Goal: Information Seeking & Learning: Learn about a topic

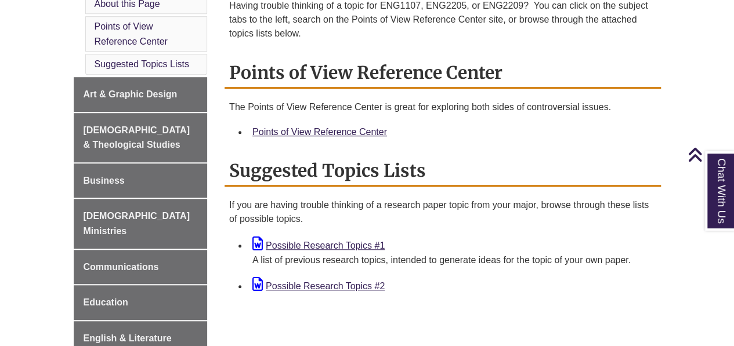
scroll to position [371, 0]
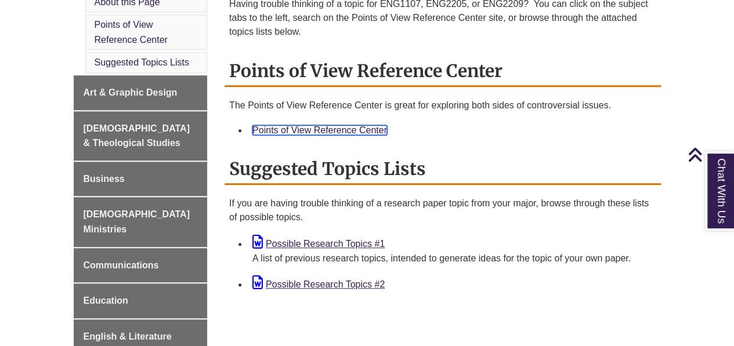
click at [348, 132] on link "Points of View Reference Center" at bounding box center [319, 130] width 135 height 10
click at [318, 252] on div "A list of previous research topics, intended to generate ideas for the topic of…" at bounding box center [451, 258] width 399 height 15
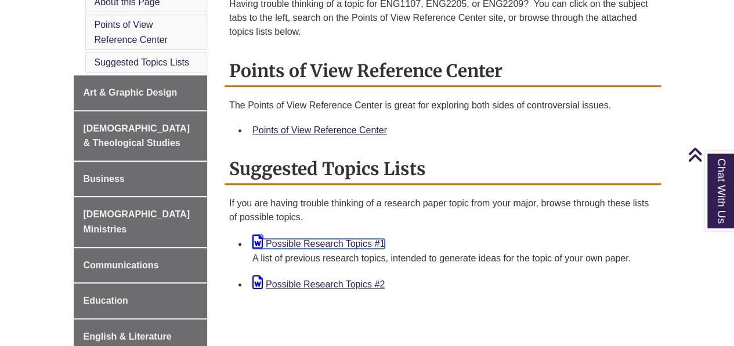
click at [325, 246] on link "Possible Research Topics #1" at bounding box center [318, 244] width 132 height 10
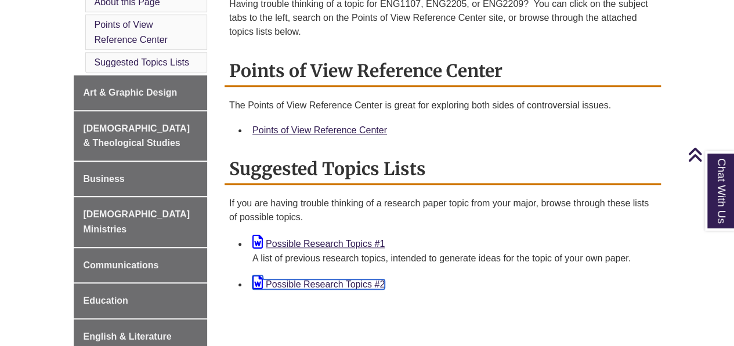
click at [341, 283] on link "Possible Research Topics #2" at bounding box center [318, 285] width 132 height 10
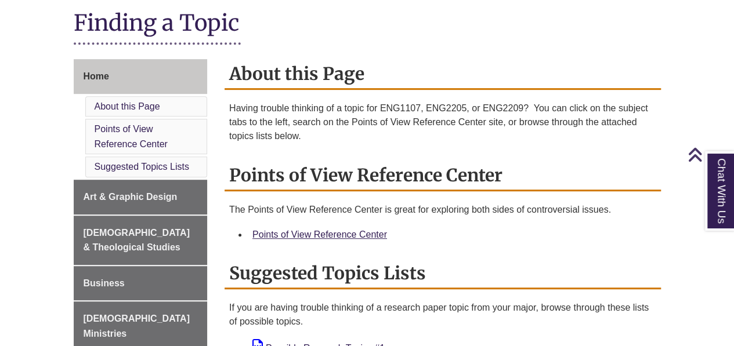
scroll to position [96, 0]
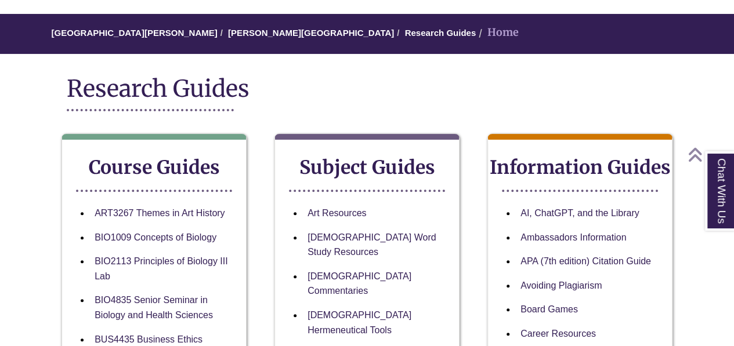
scroll to position [88, 0]
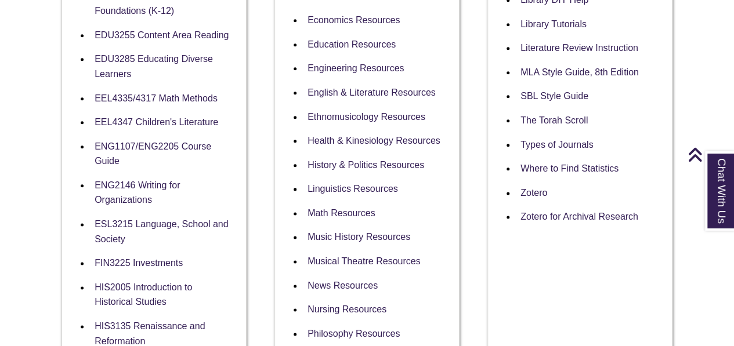
scroll to position [638, 0]
click at [131, 141] on link "ENG1107/ENG2205 Course Guide" at bounding box center [153, 154] width 117 height 26
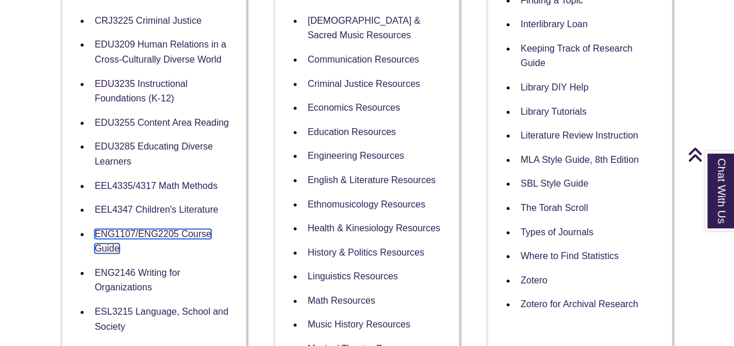
scroll to position [550, 0]
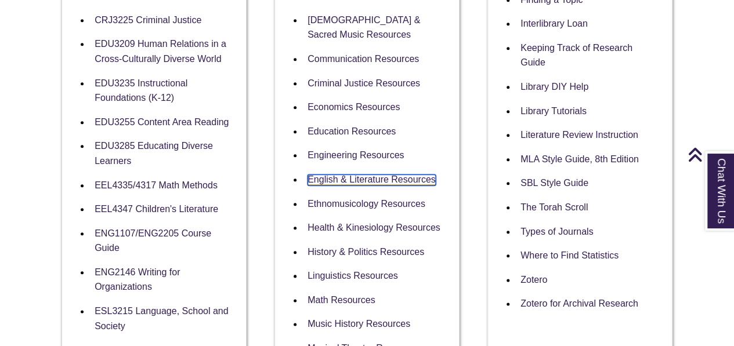
click at [406, 175] on link "English & Literature Resources" at bounding box center [371, 180] width 128 height 11
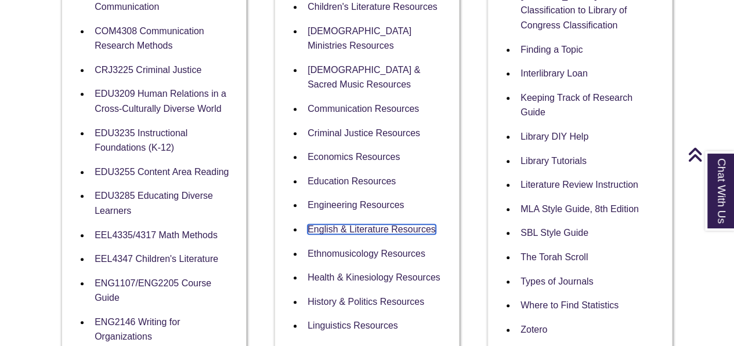
scroll to position [502, 0]
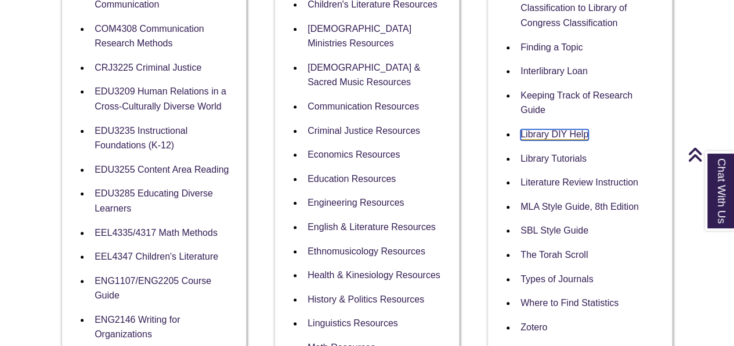
click at [544, 135] on link "Library DIY Help" at bounding box center [554, 134] width 68 height 11
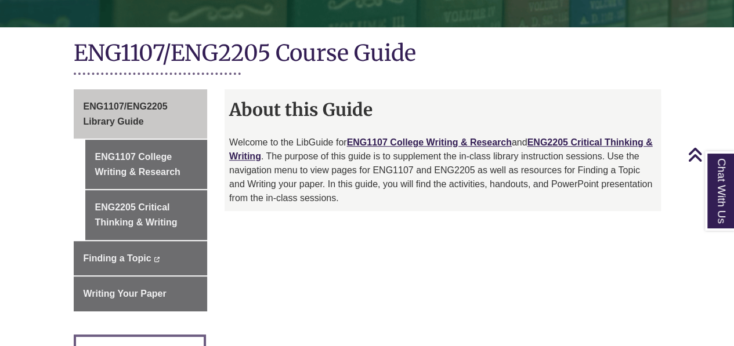
scroll to position [252, 0]
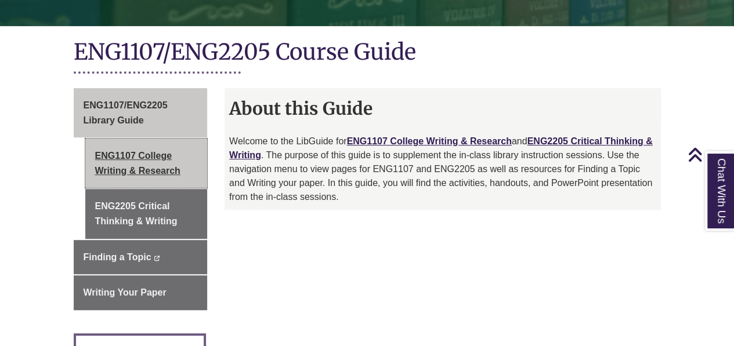
click at [191, 153] on link "ENG1107 College Writing & Research" at bounding box center [146, 163] width 122 height 49
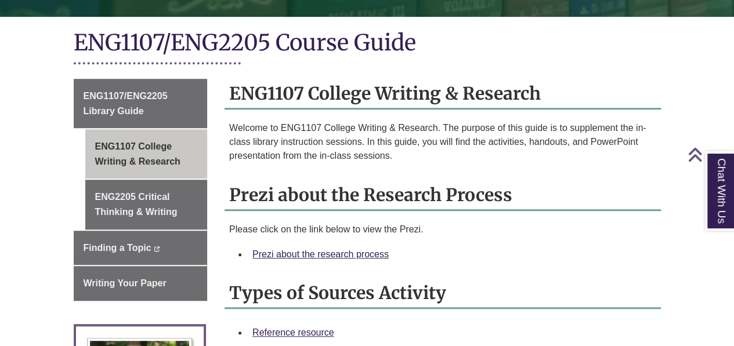
scroll to position [262, 0]
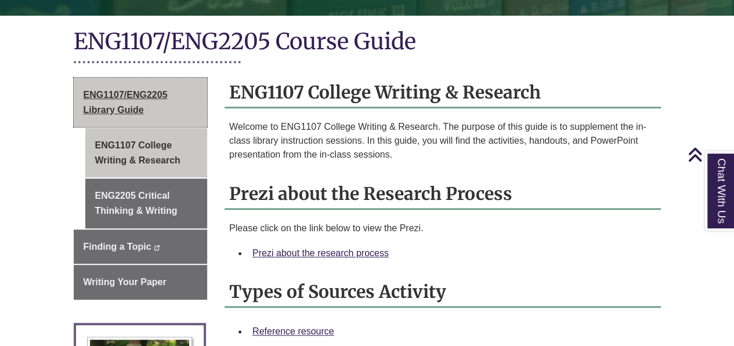
click at [147, 90] on span "ENG1107/ENG2205 Library Guide" at bounding box center [126, 102] width 84 height 25
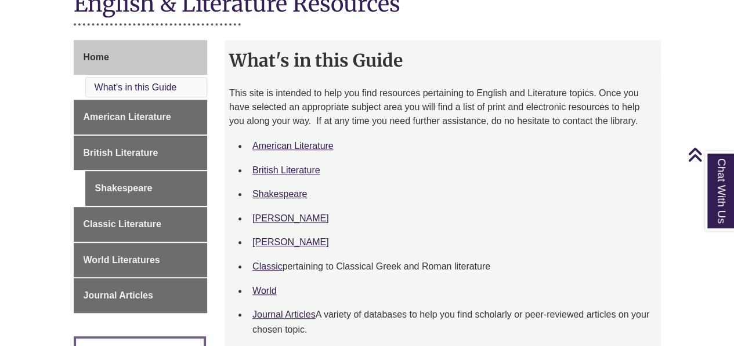
scroll to position [287, 0]
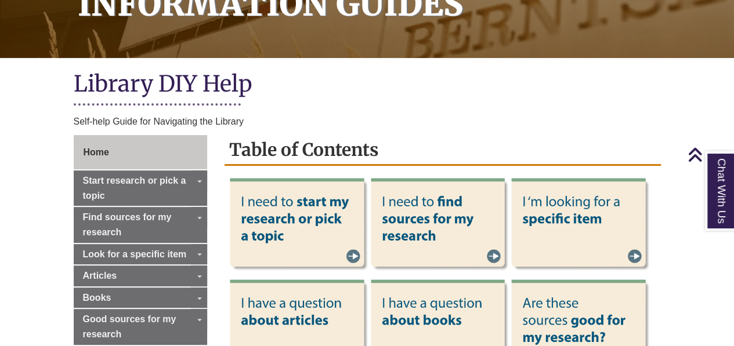
scroll to position [185, 0]
